Goal: Browse casually: Explore the website without a specific task or goal

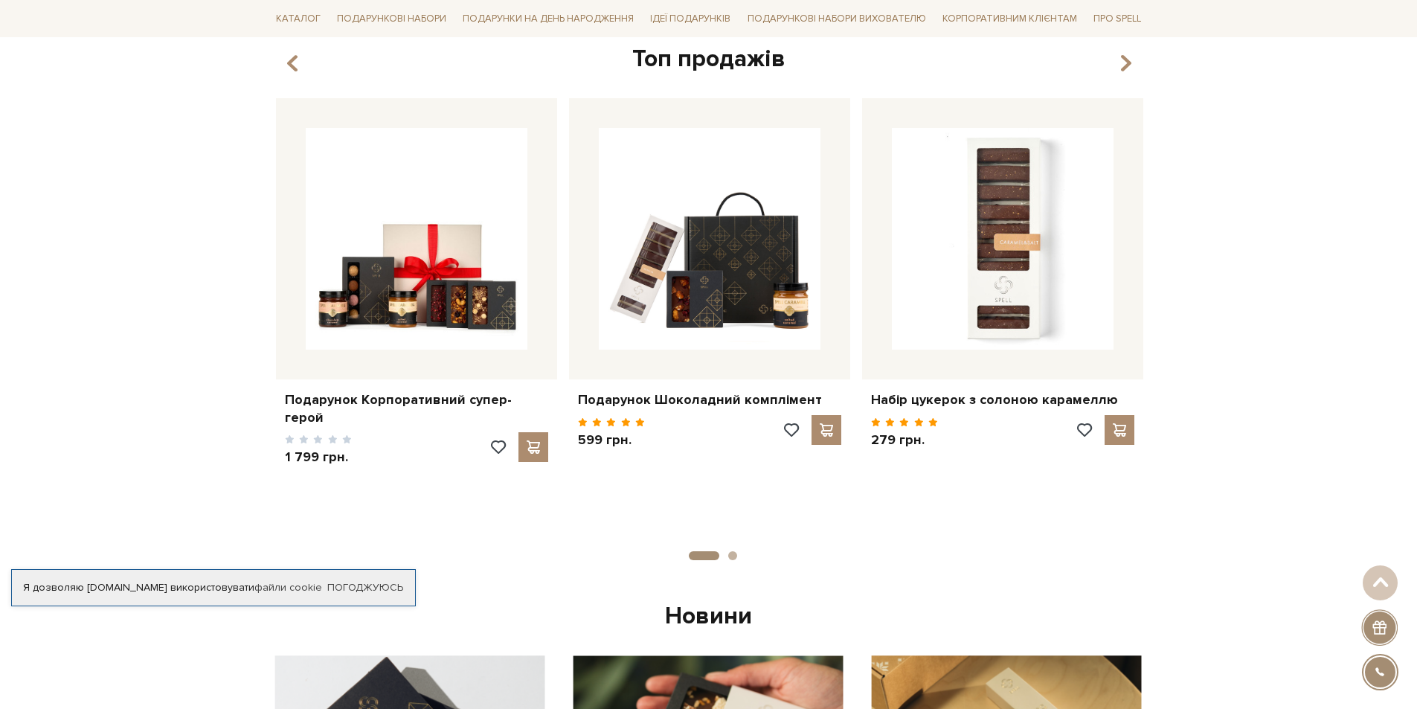
scroll to position [595, 0]
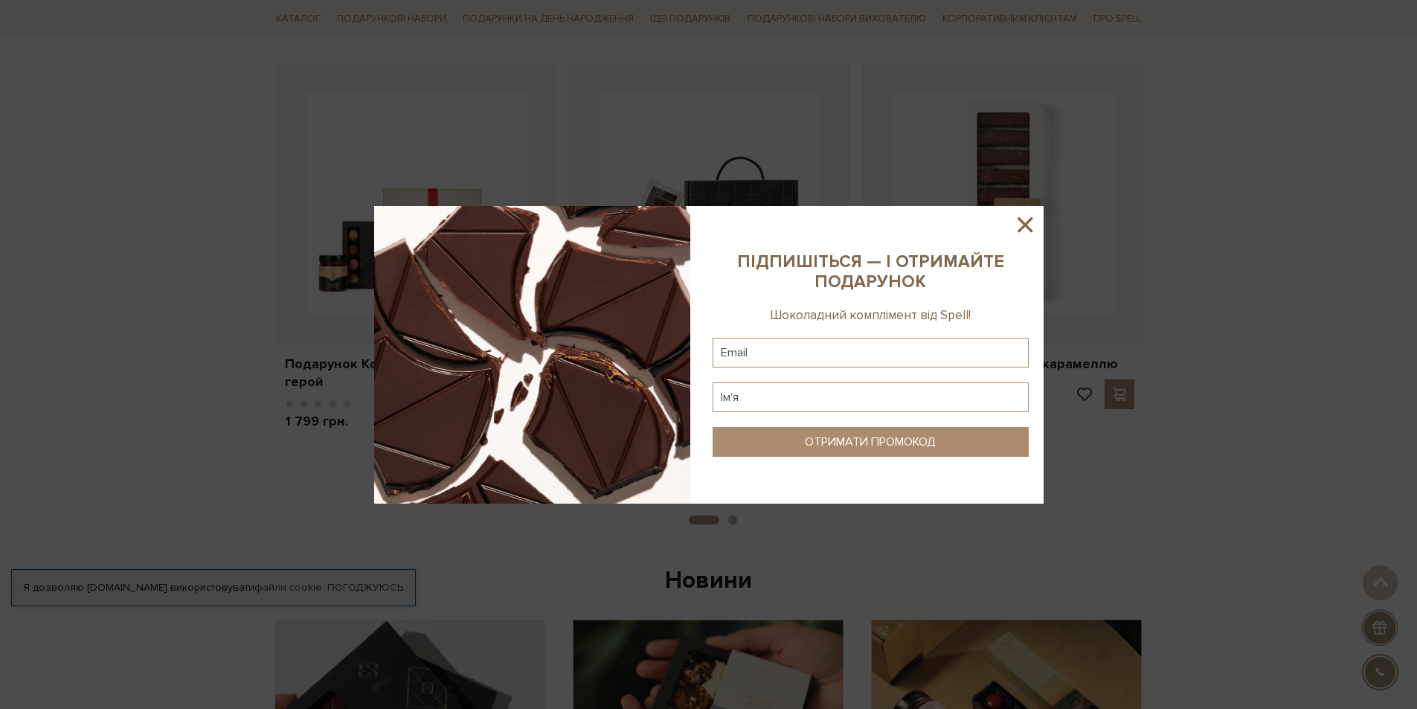
click at [1023, 226] on icon at bounding box center [1024, 224] width 15 height 15
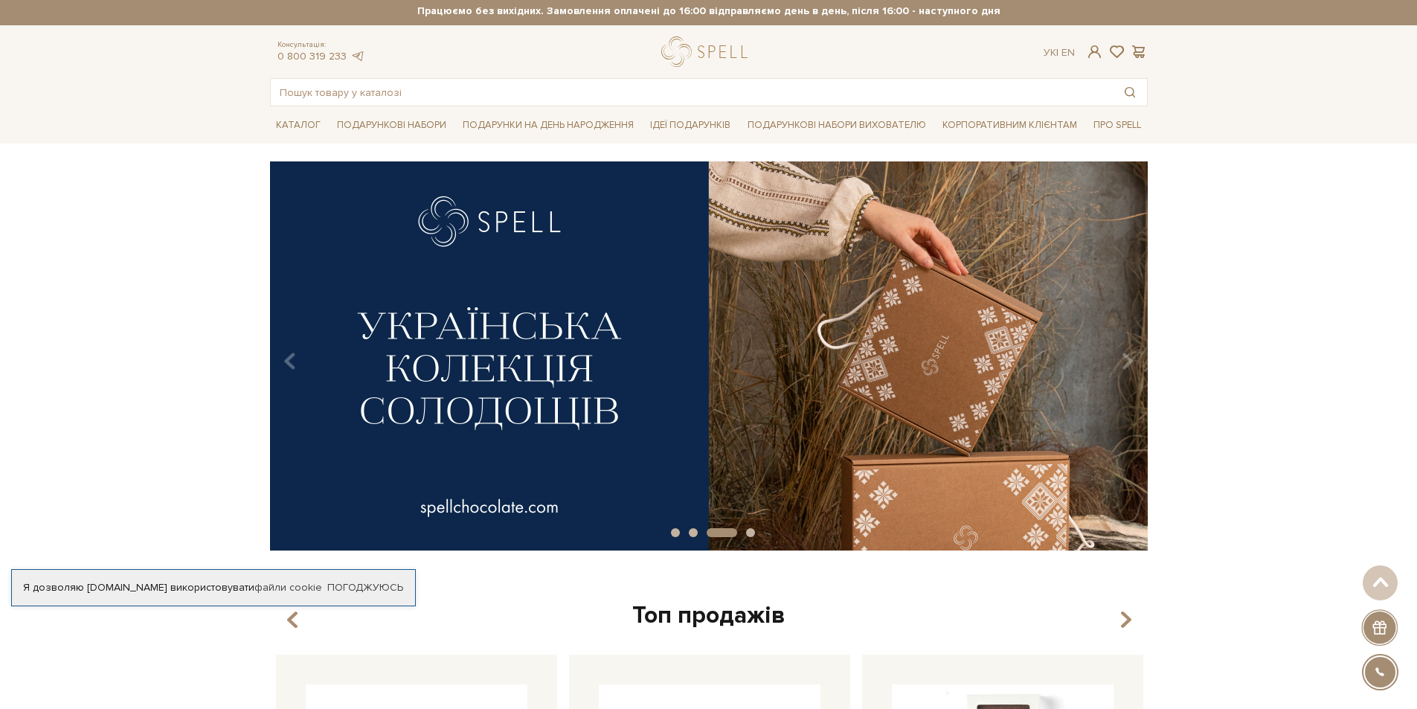
scroll to position [0, 0]
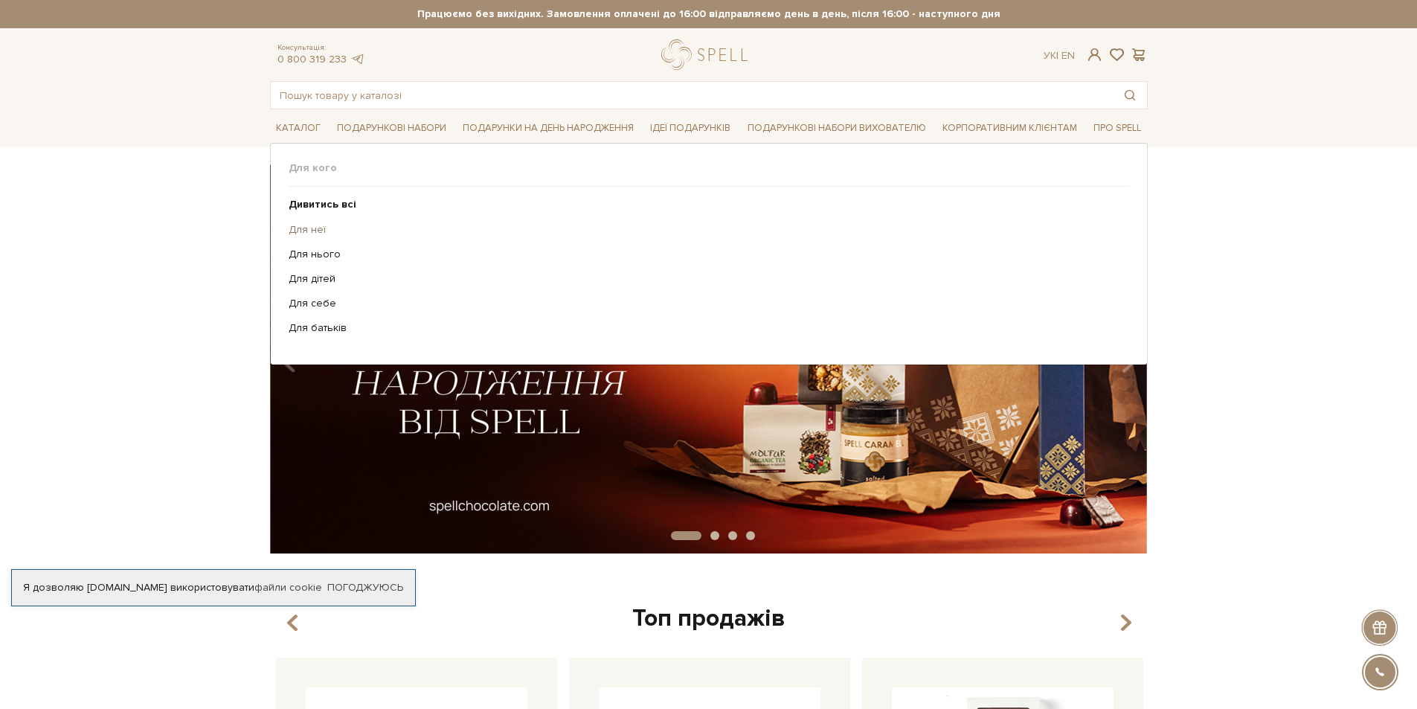
click at [293, 228] on link "Для неї" at bounding box center [703, 229] width 829 height 13
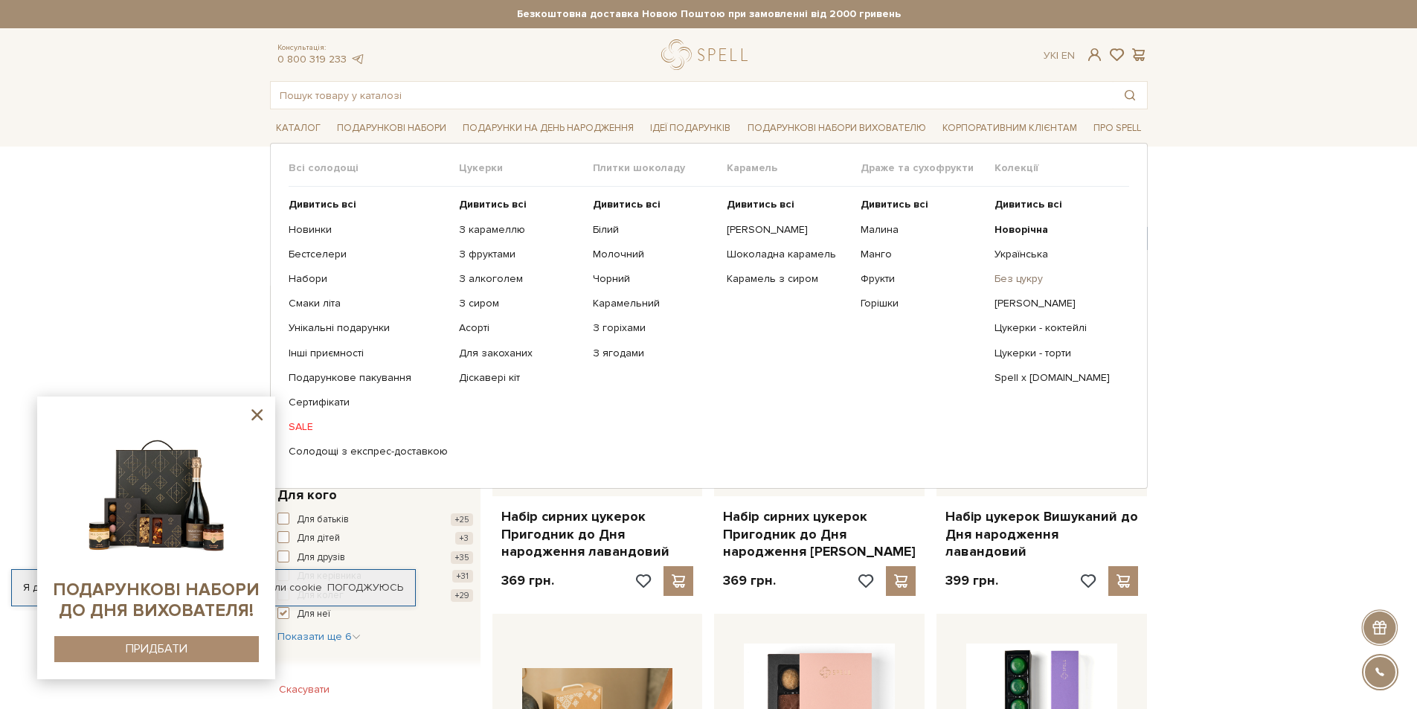
click at [1000, 278] on link "Без цукру" at bounding box center [1055, 278] width 123 height 13
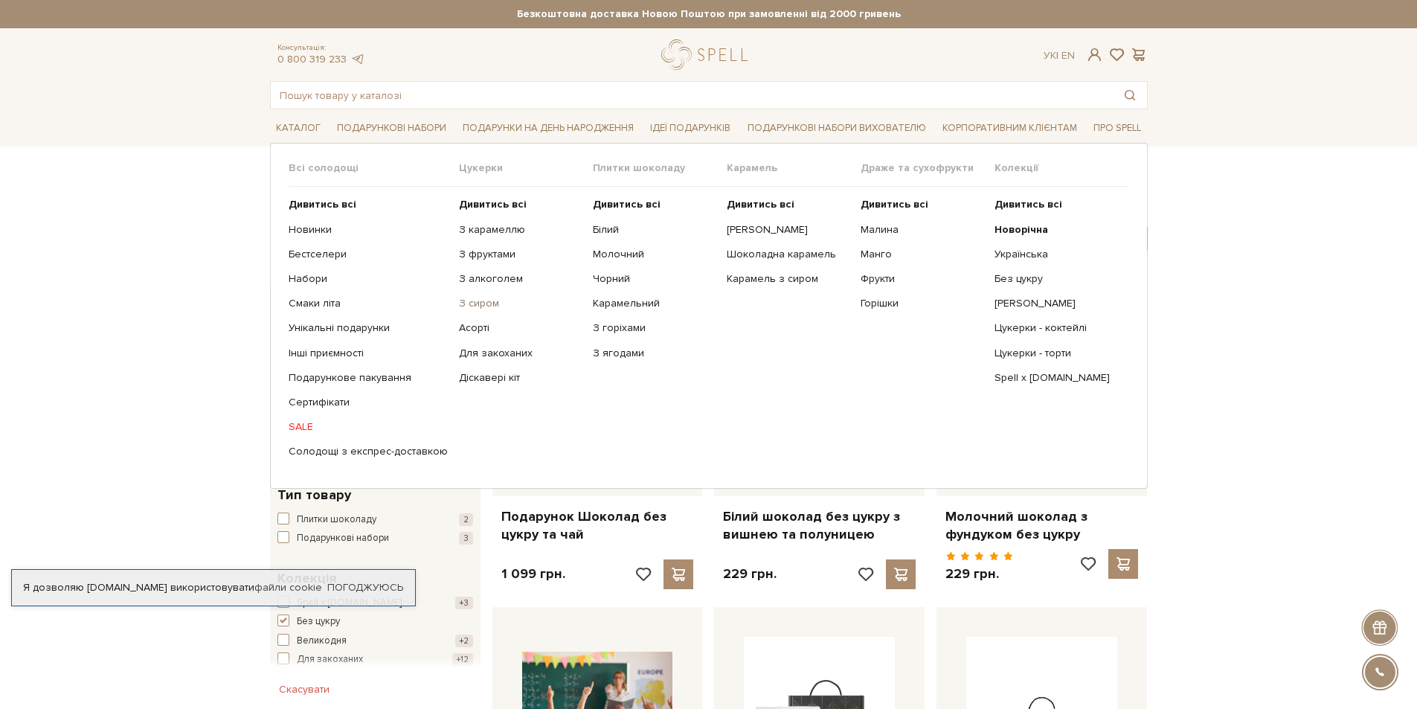
click at [466, 303] on link "З сиром" at bounding box center [520, 303] width 123 height 13
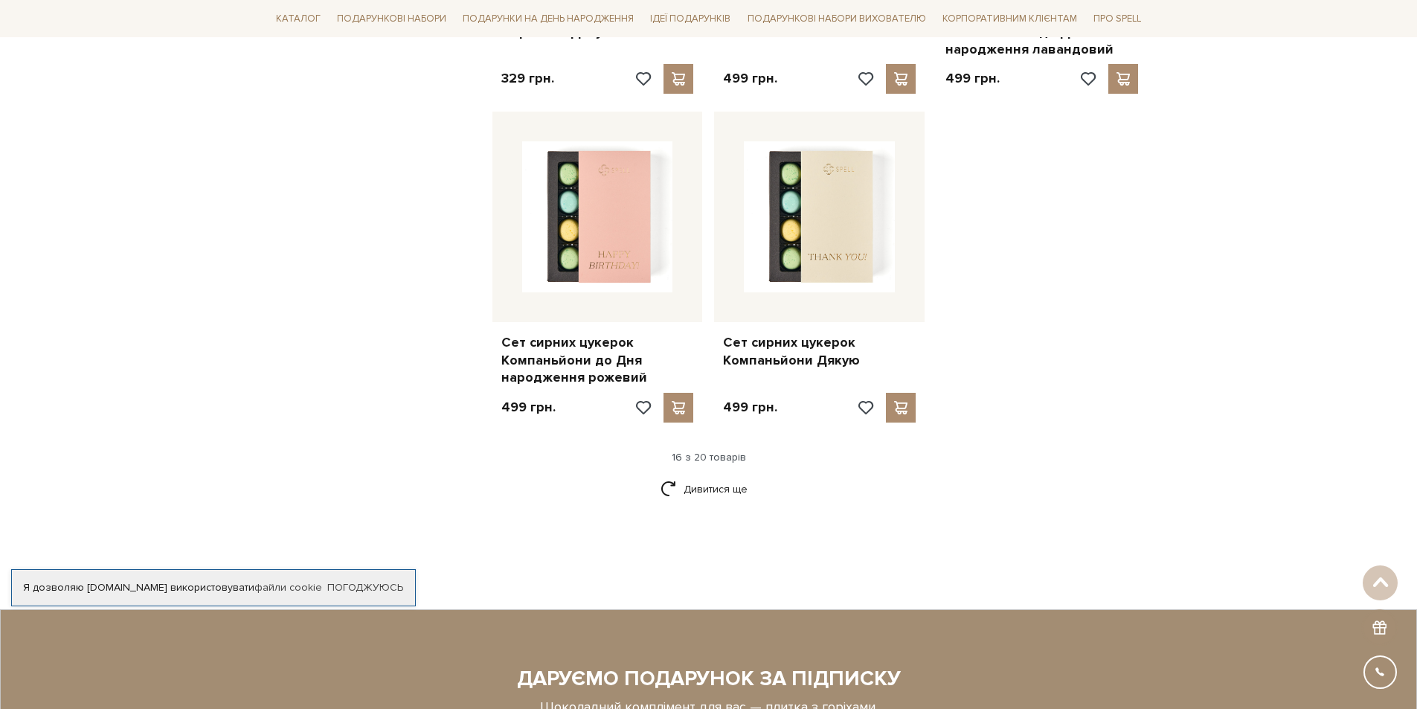
scroll to position [1859, 0]
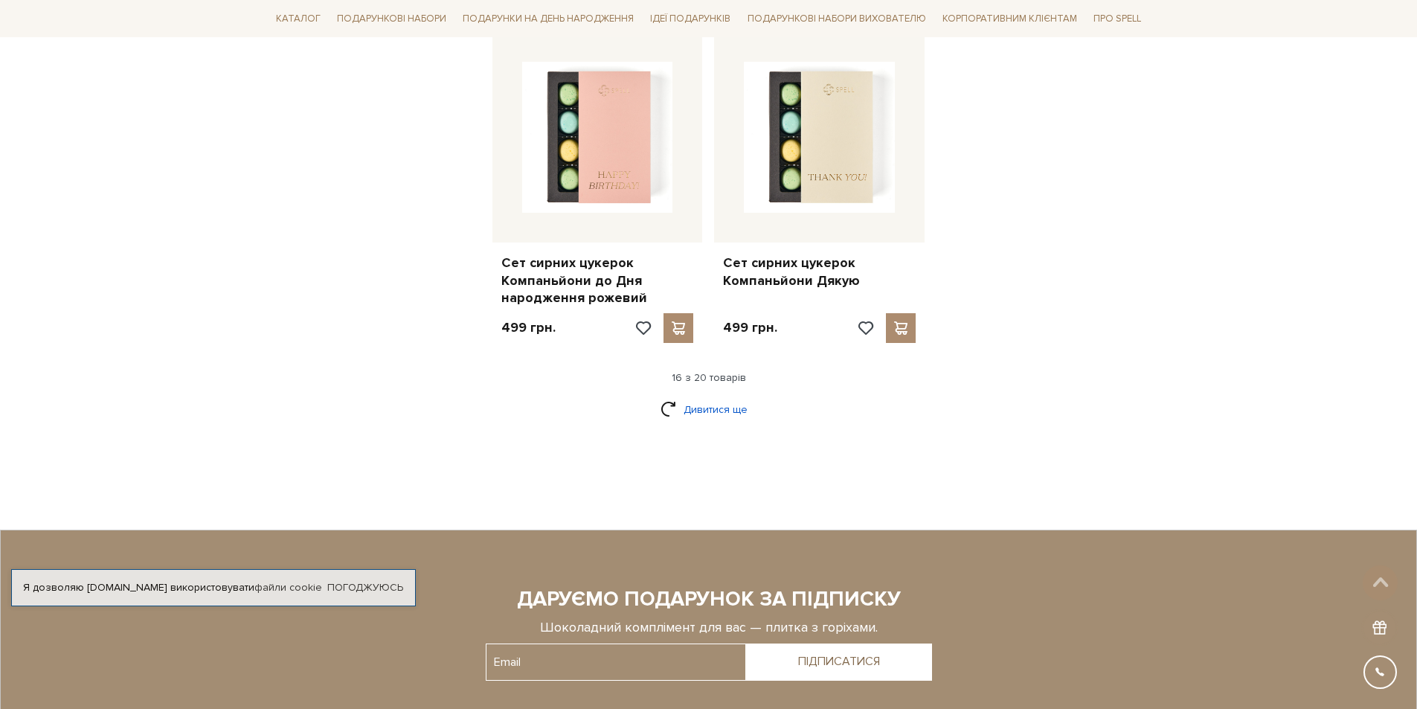
click at [705, 411] on link "Дивитися ще" at bounding box center [708, 409] width 97 height 26
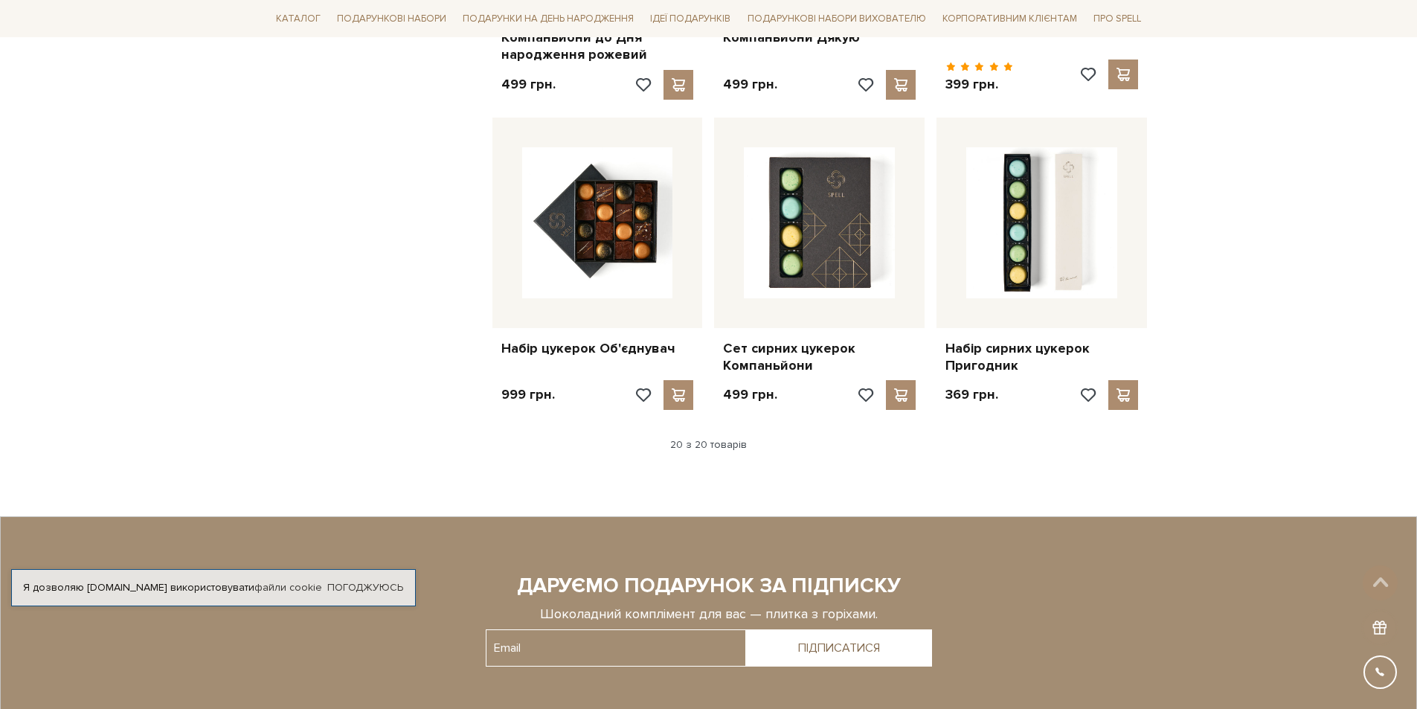
scroll to position [2157, 0]
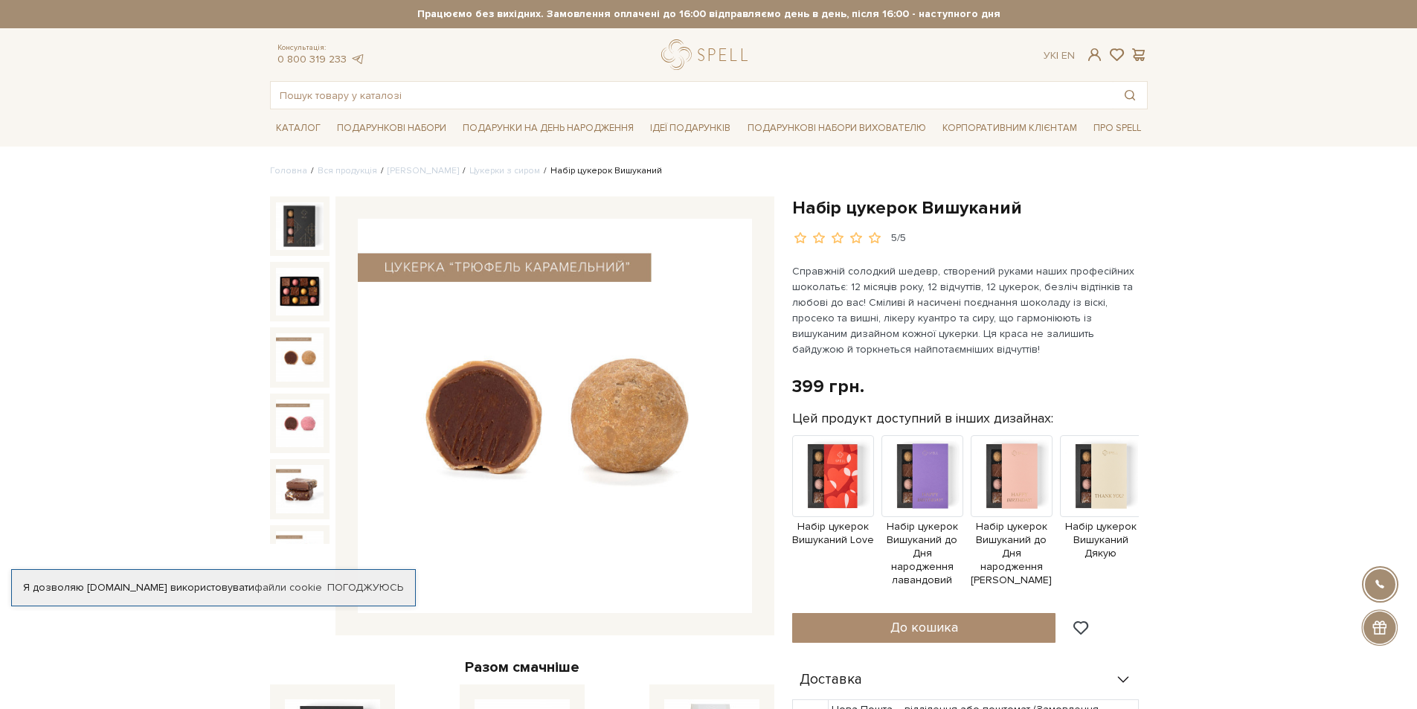
click at [301, 338] on img at bounding box center [300, 357] width 48 height 48
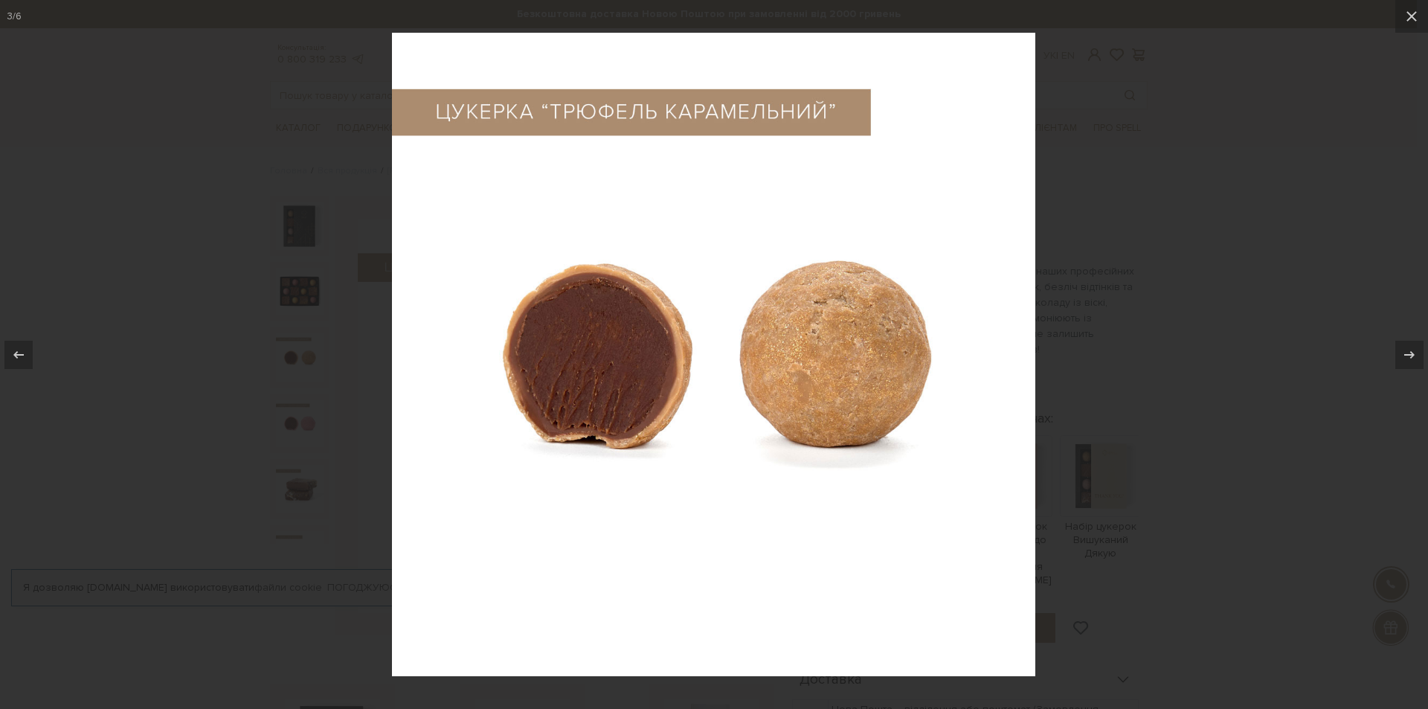
click at [1370, 134] on div at bounding box center [714, 354] width 1428 height 709
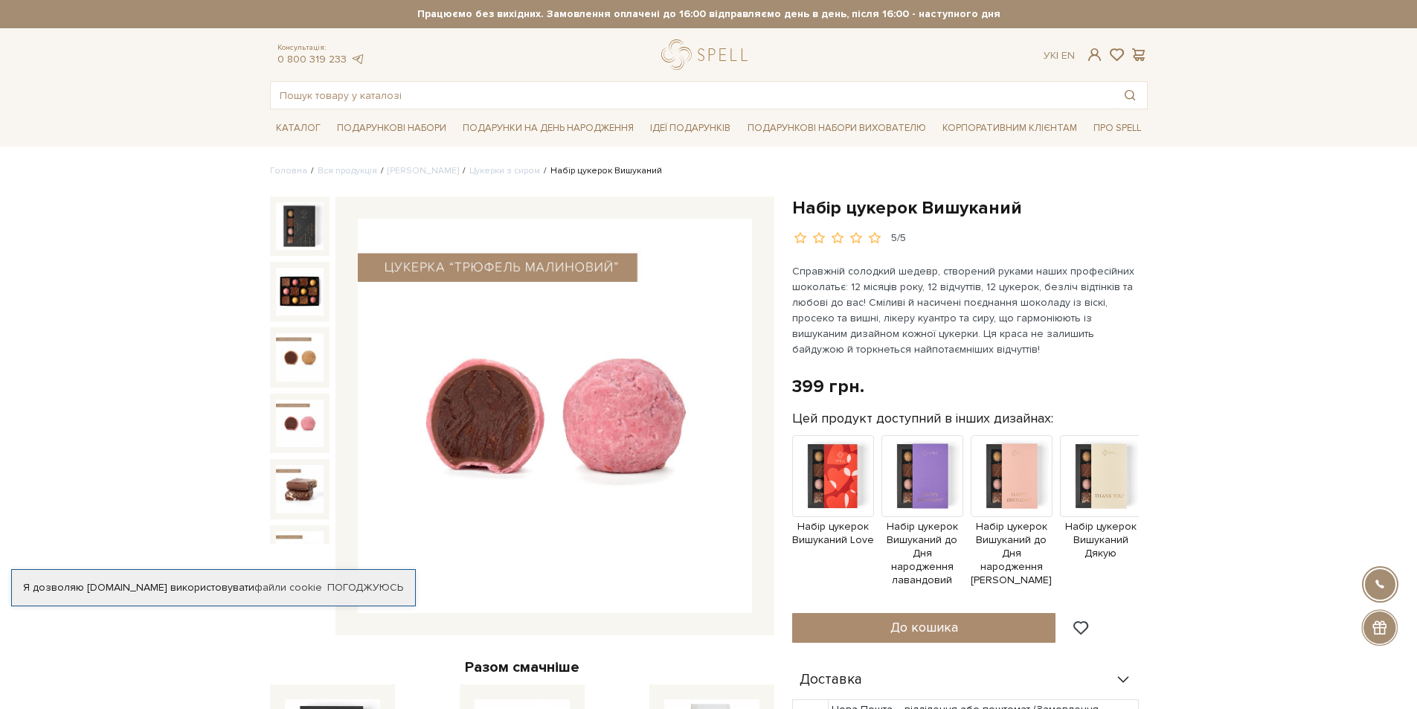
click at [285, 414] on img at bounding box center [300, 423] width 48 height 48
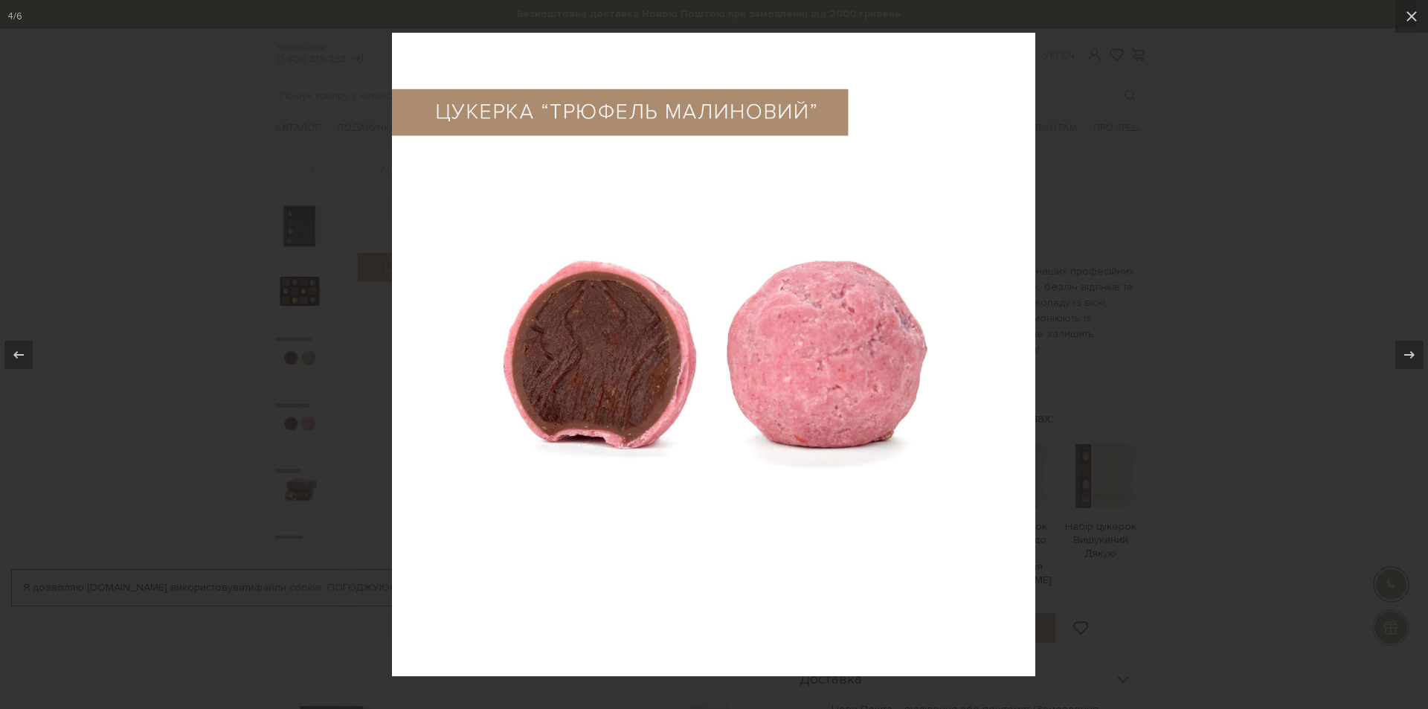
click at [1331, 233] on div at bounding box center [714, 354] width 1428 height 709
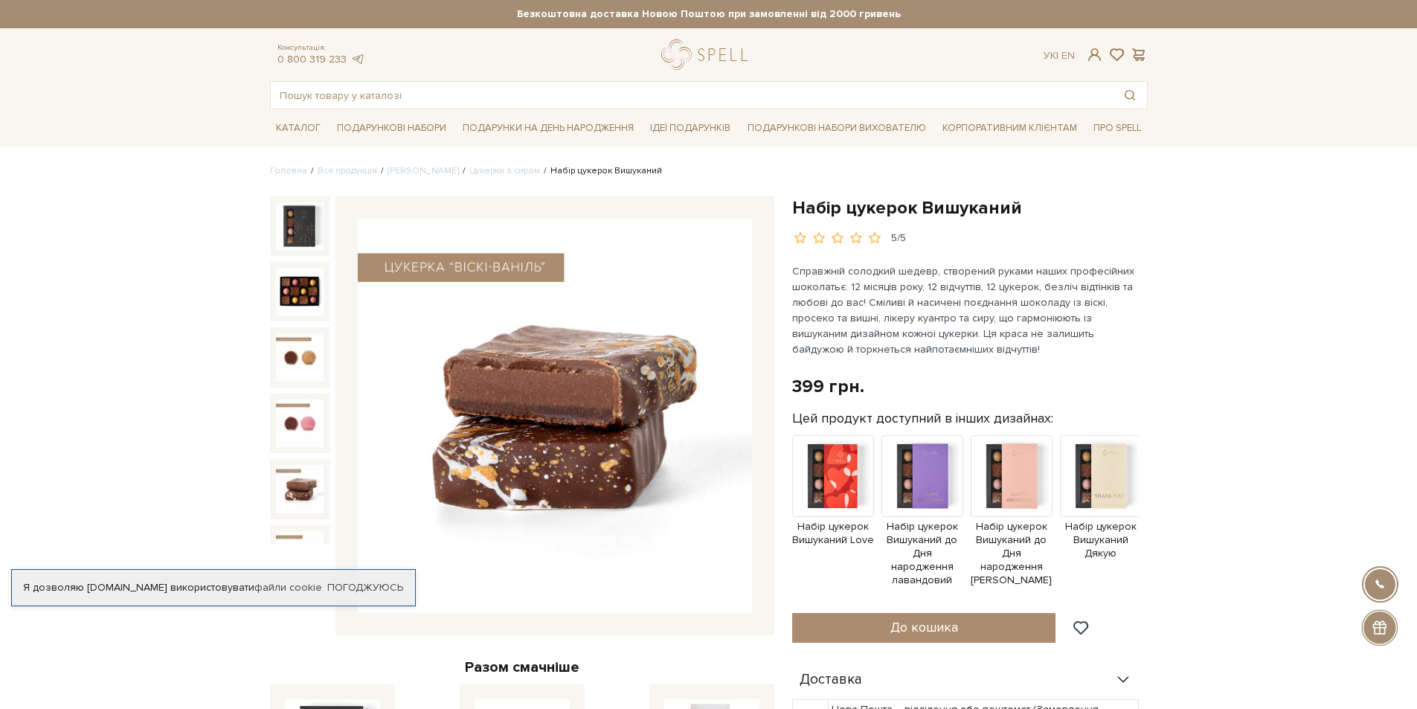
click at [307, 475] on img at bounding box center [300, 489] width 48 height 48
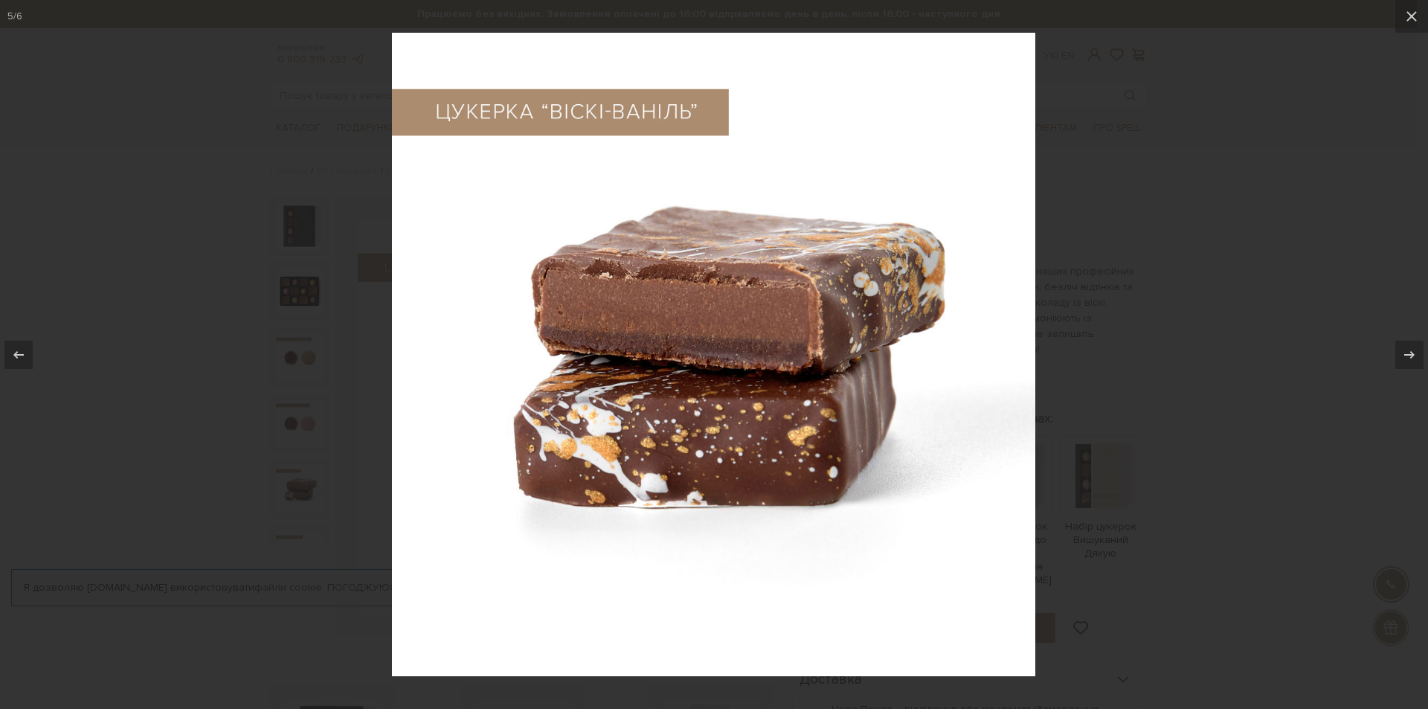
click at [1287, 221] on div at bounding box center [714, 354] width 1428 height 709
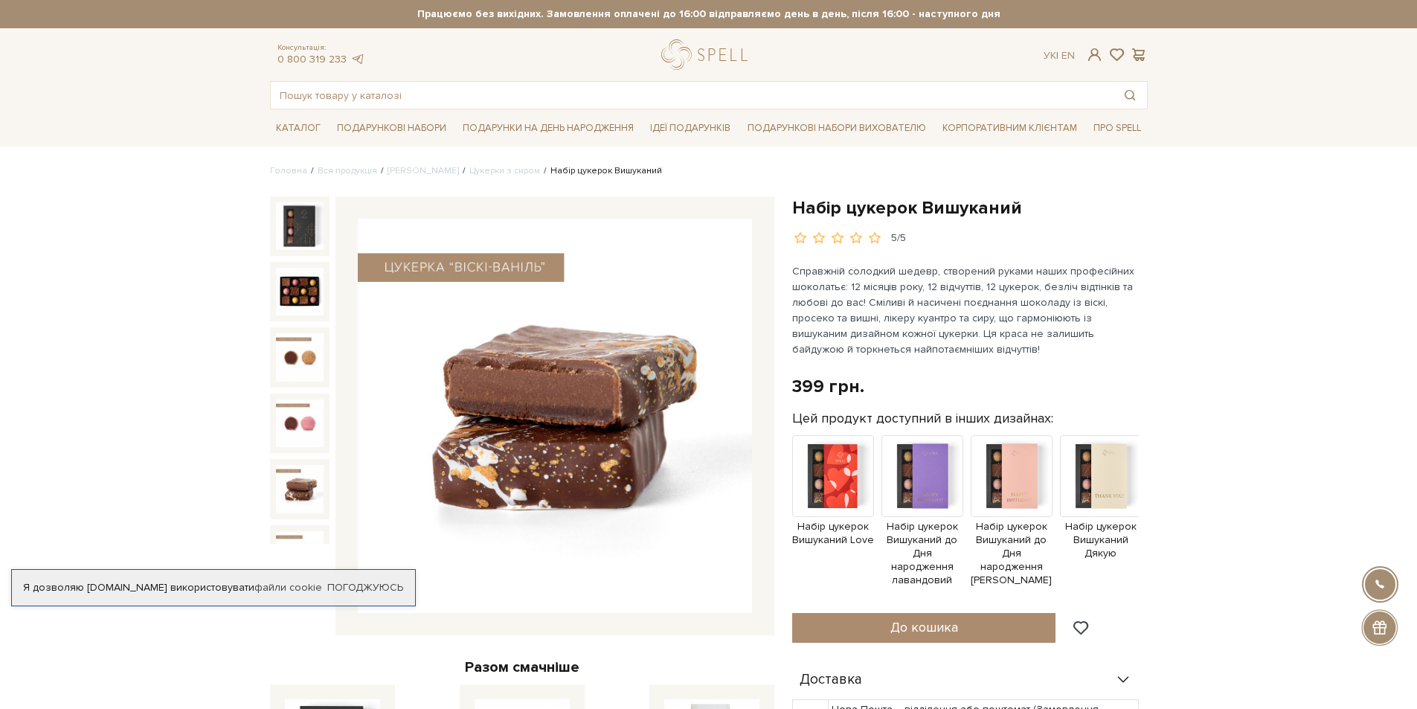
scroll to position [32, 0]
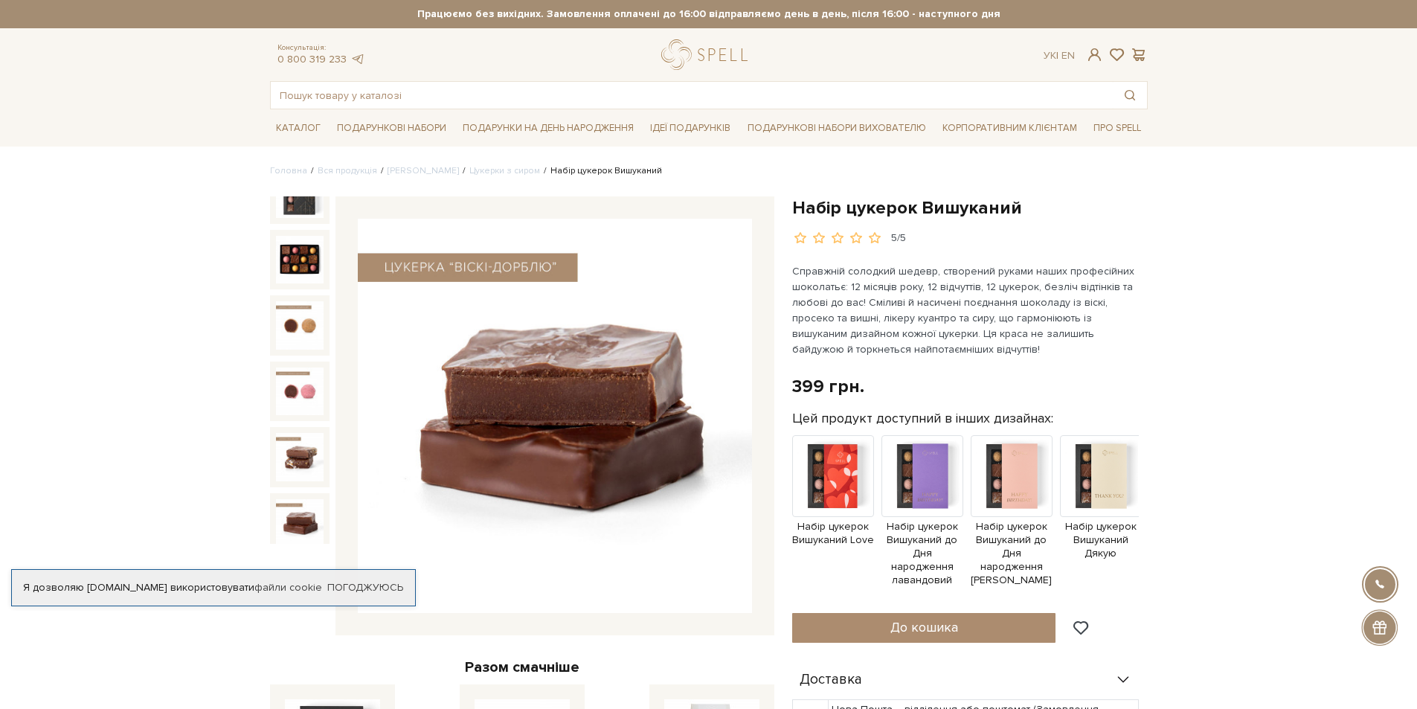
click at [303, 504] on img at bounding box center [300, 523] width 48 height 48
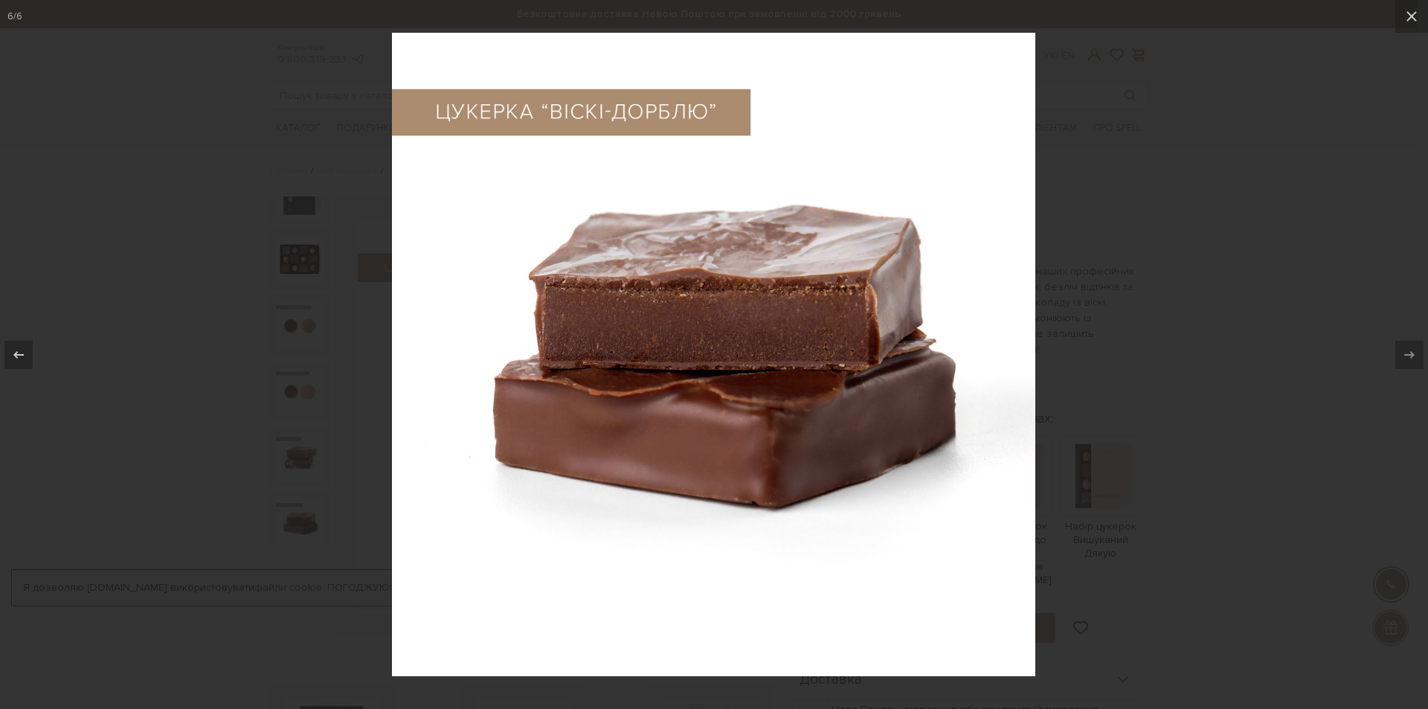
click at [1198, 234] on div at bounding box center [714, 354] width 1428 height 709
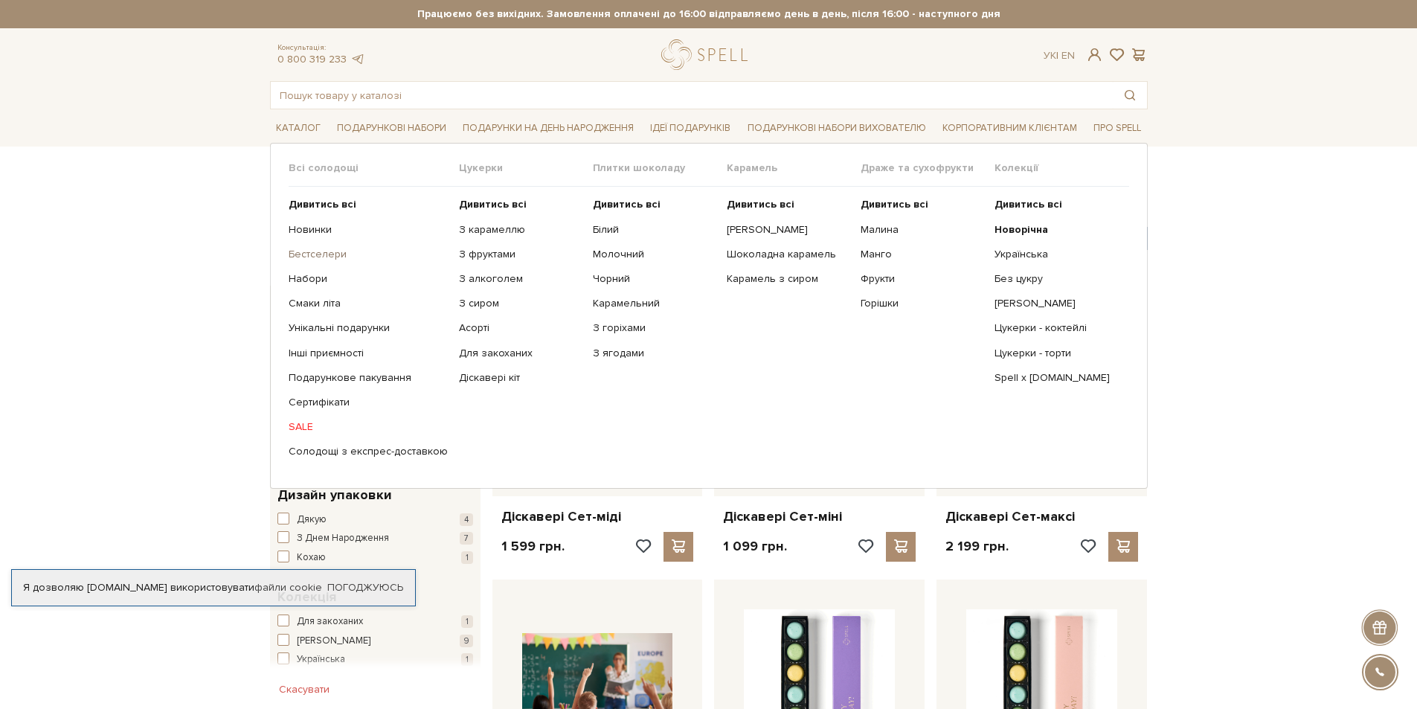
click at [324, 258] on link "Бестселери" at bounding box center [368, 254] width 159 height 13
